Goal: Task Accomplishment & Management: Manage account settings

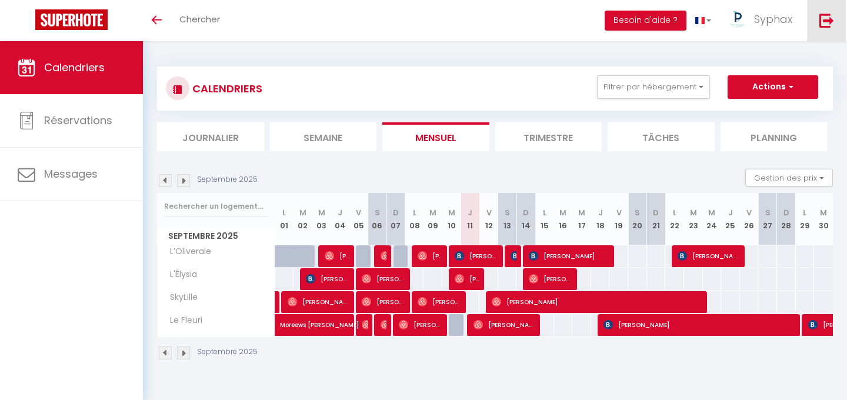
click at [821, 25] on img at bounding box center [826, 20] width 15 height 15
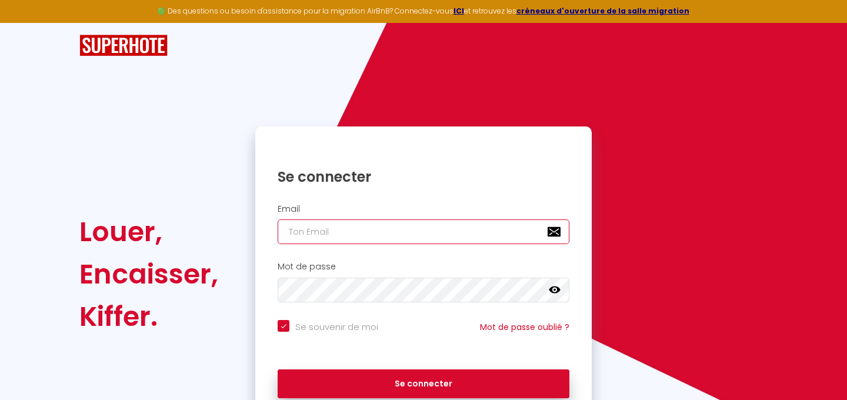
type input "[EMAIL_ADDRESS][DOMAIN_NAME]"
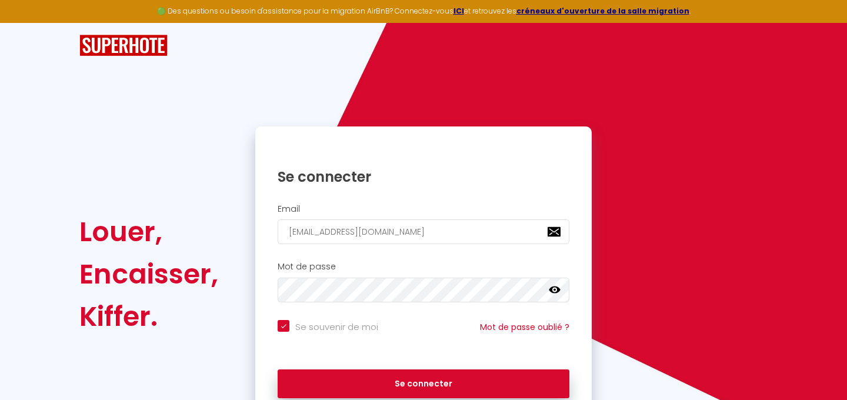
checkbox input "true"
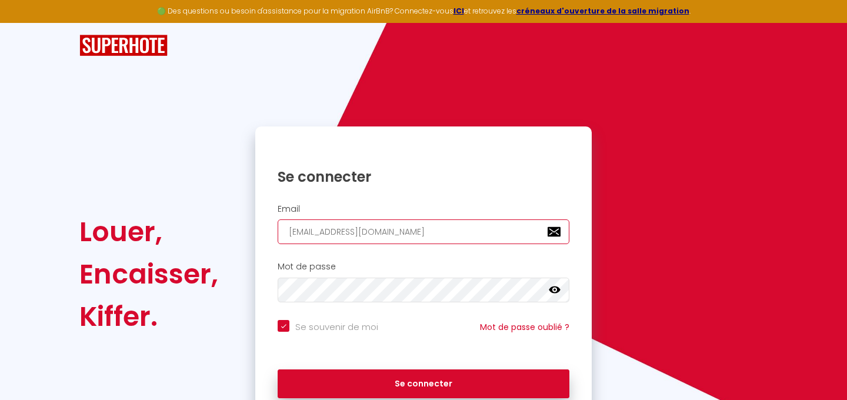
click at [461, 242] on input "[EMAIL_ADDRESS][DOMAIN_NAME]" at bounding box center [424, 231] width 292 height 25
type input "[EMAIL_ADDRESS][DOMAIN_NAME]"
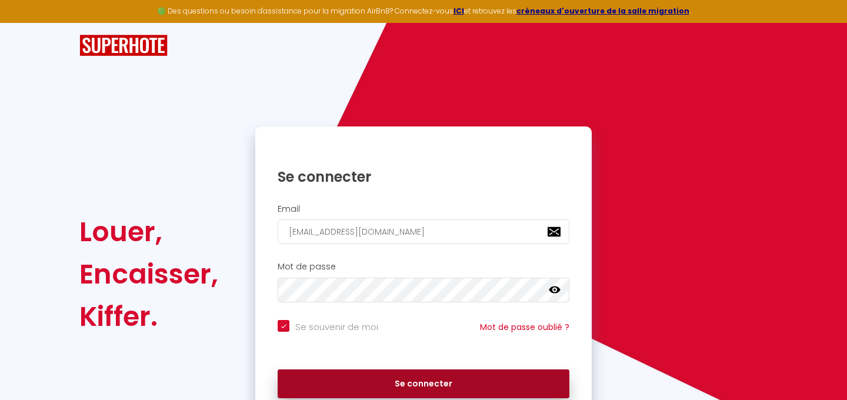
click at [418, 375] on button "Se connecter" at bounding box center [424, 383] width 292 height 29
checkbox input "true"
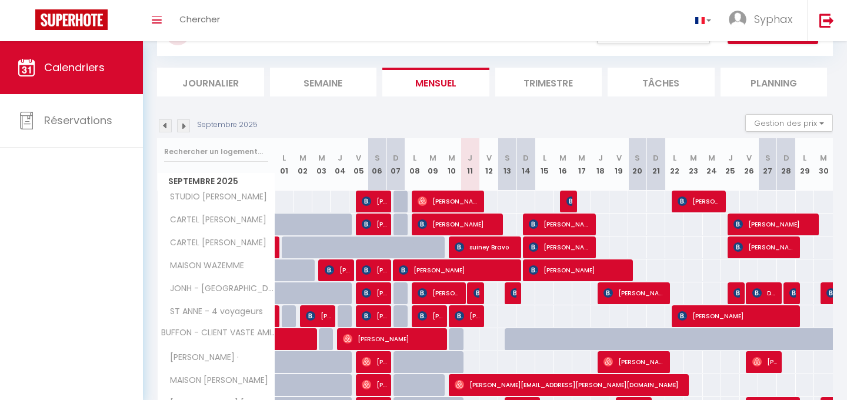
scroll to position [63, 0]
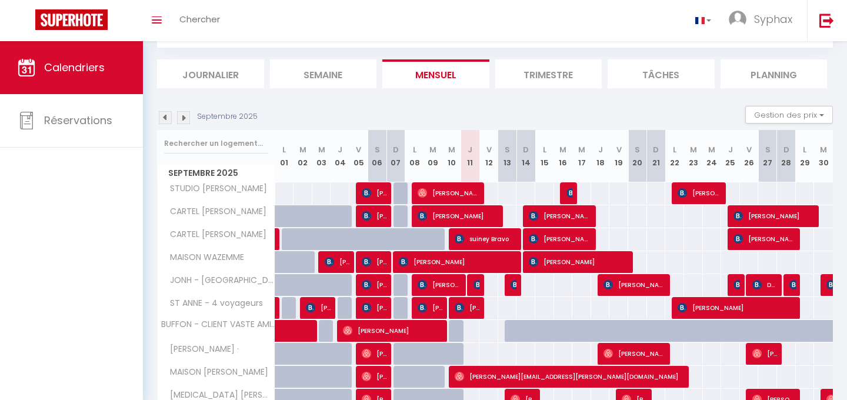
click at [462, 287] on div at bounding box center [456, 285] width 19 height 22
click at [454, 287] on span "[PERSON_NAME]" at bounding box center [440, 284] width 44 height 22
select select "OK"
select select "KO"
select select "0"
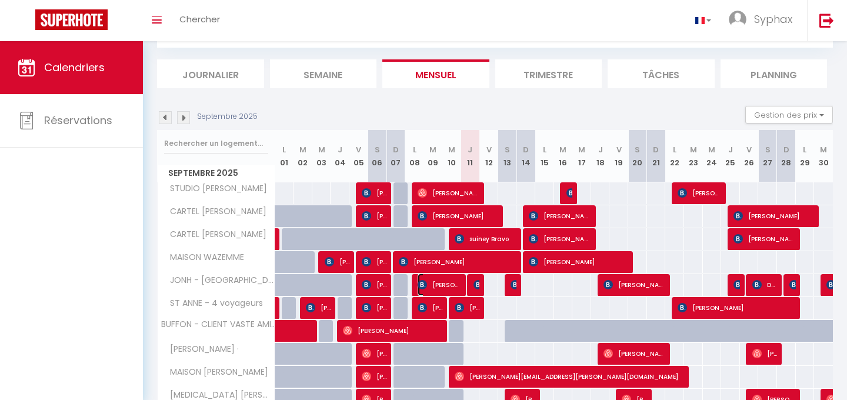
select select "0"
select select "1"
select select
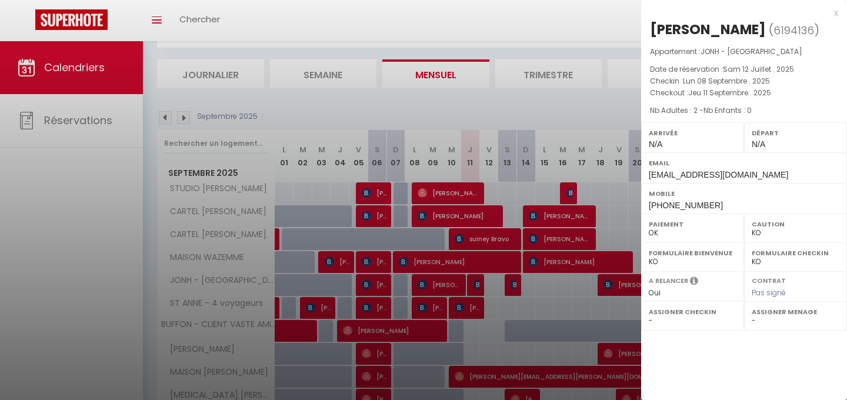
click at [834, 12] on div "x" at bounding box center [739, 13] width 197 height 14
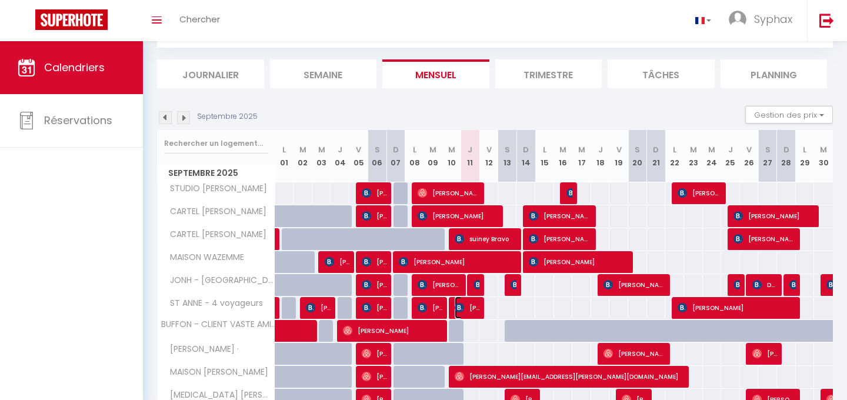
click at [478, 313] on span "[PERSON_NAME]" at bounding box center [467, 307] width 25 height 22
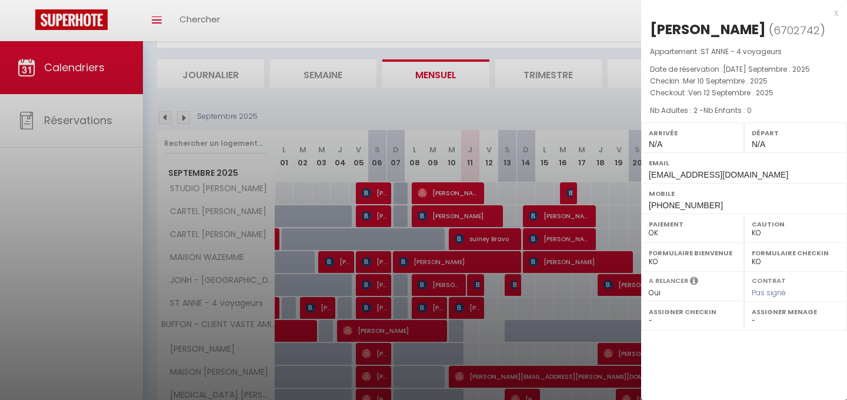
click at [834, 11] on div "x" at bounding box center [739, 13] width 197 height 14
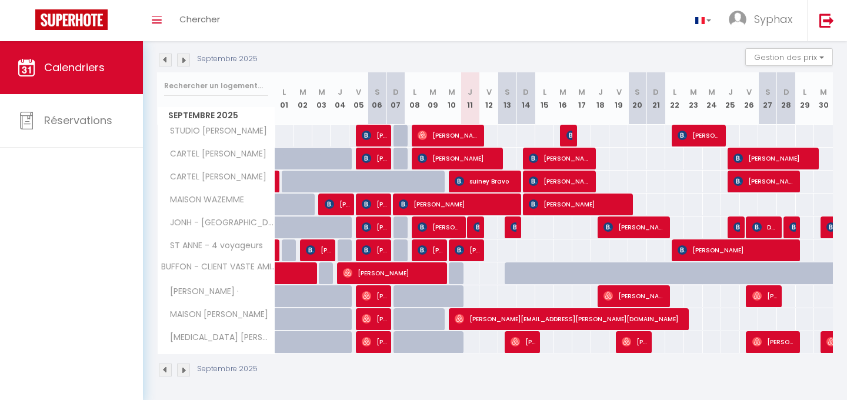
scroll to position [123, 0]
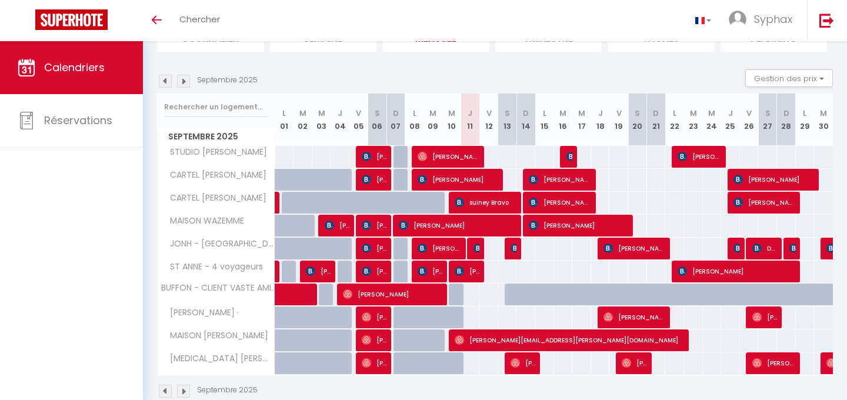
scroll to position [99, 0]
